Goal: Task Accomplishment & Management: Complete application form

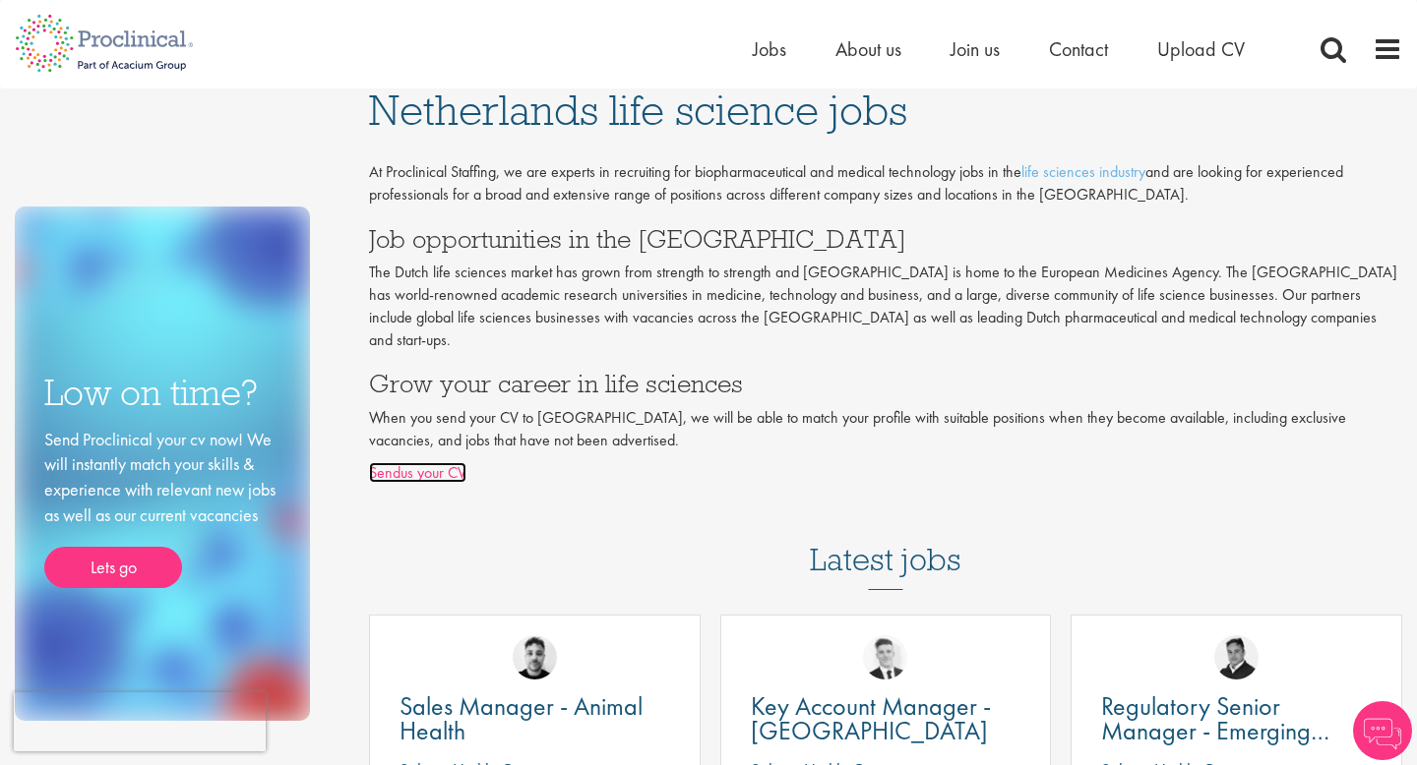
click at [387, 462] on link "Sendus your CV" at bounding box center [417, 472] width 97 height 21
click at [414, 462] on link "Sendus your CV" at bounding box center [417, 472] width 97 height 21
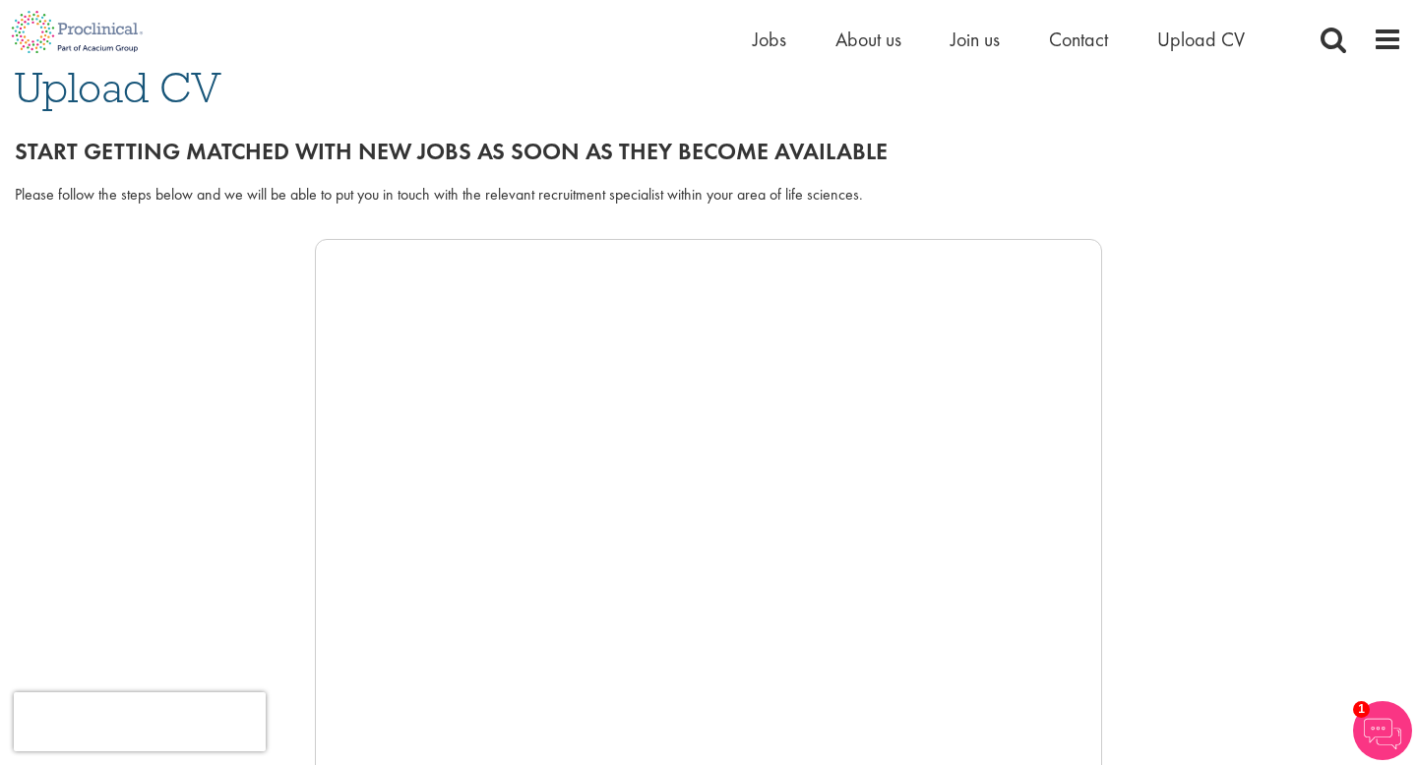
scroll to position [167, 0]
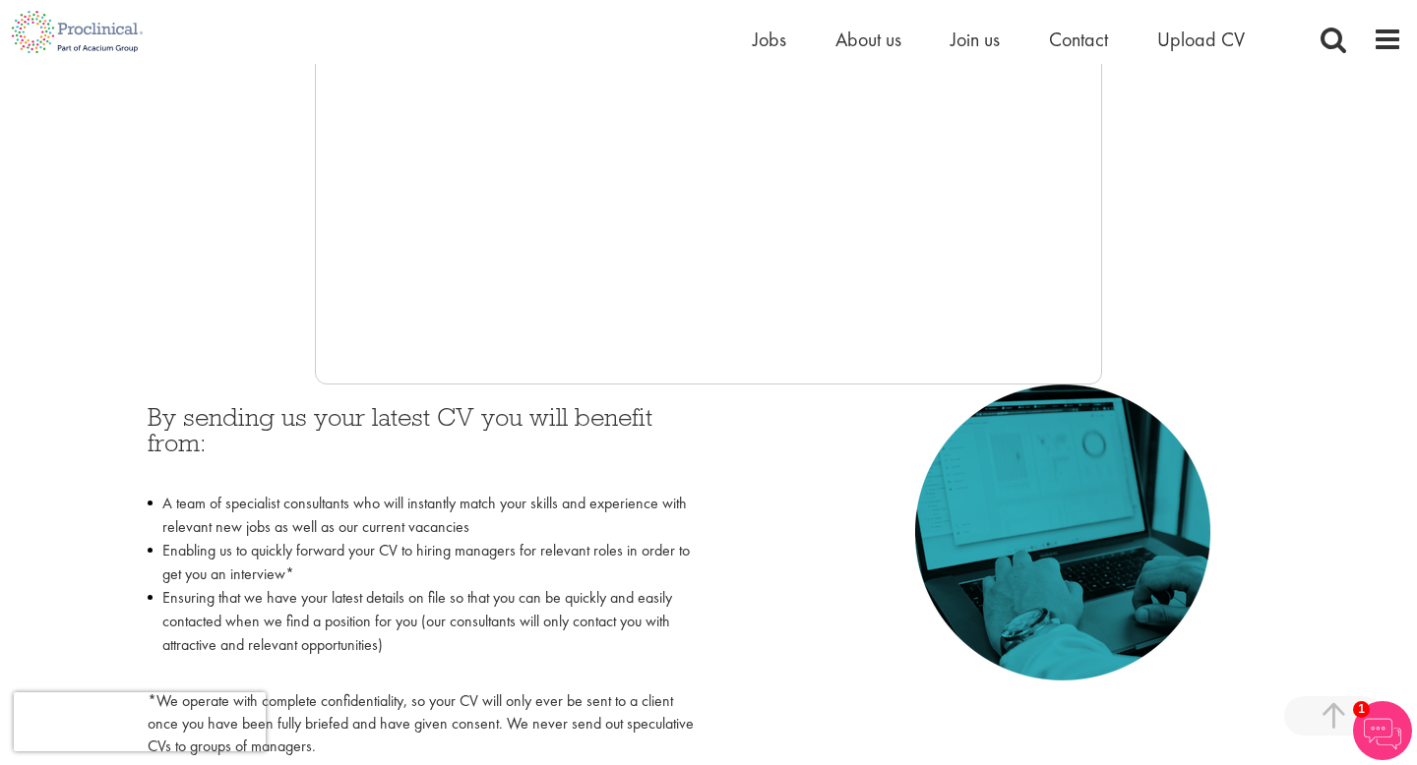
scroll to position [610, 0]
